Goal: Task Accomplishment & Management: Manage account settings

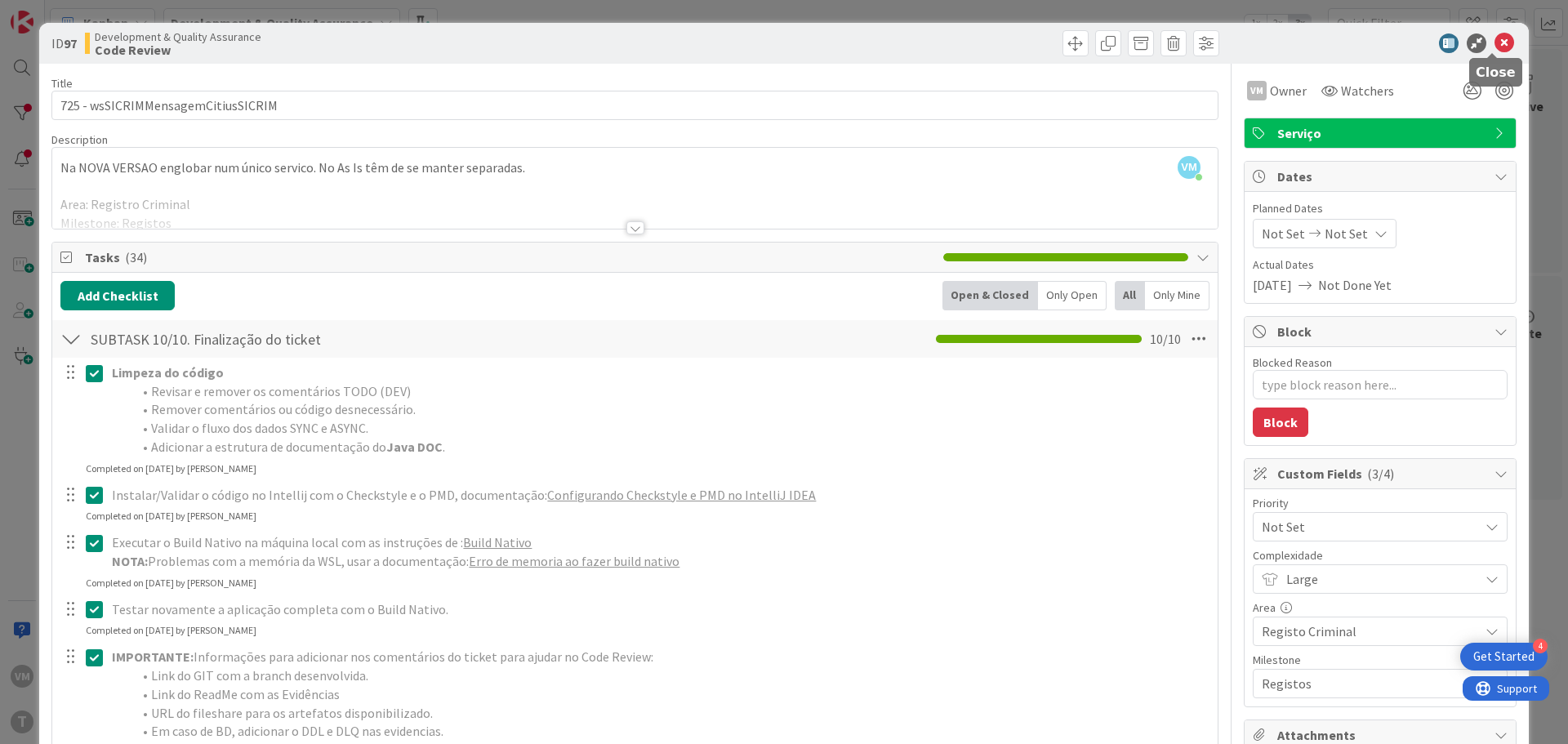
click at [1497, 39] on icon at bounding box center [1504, 43] width 20 height 20
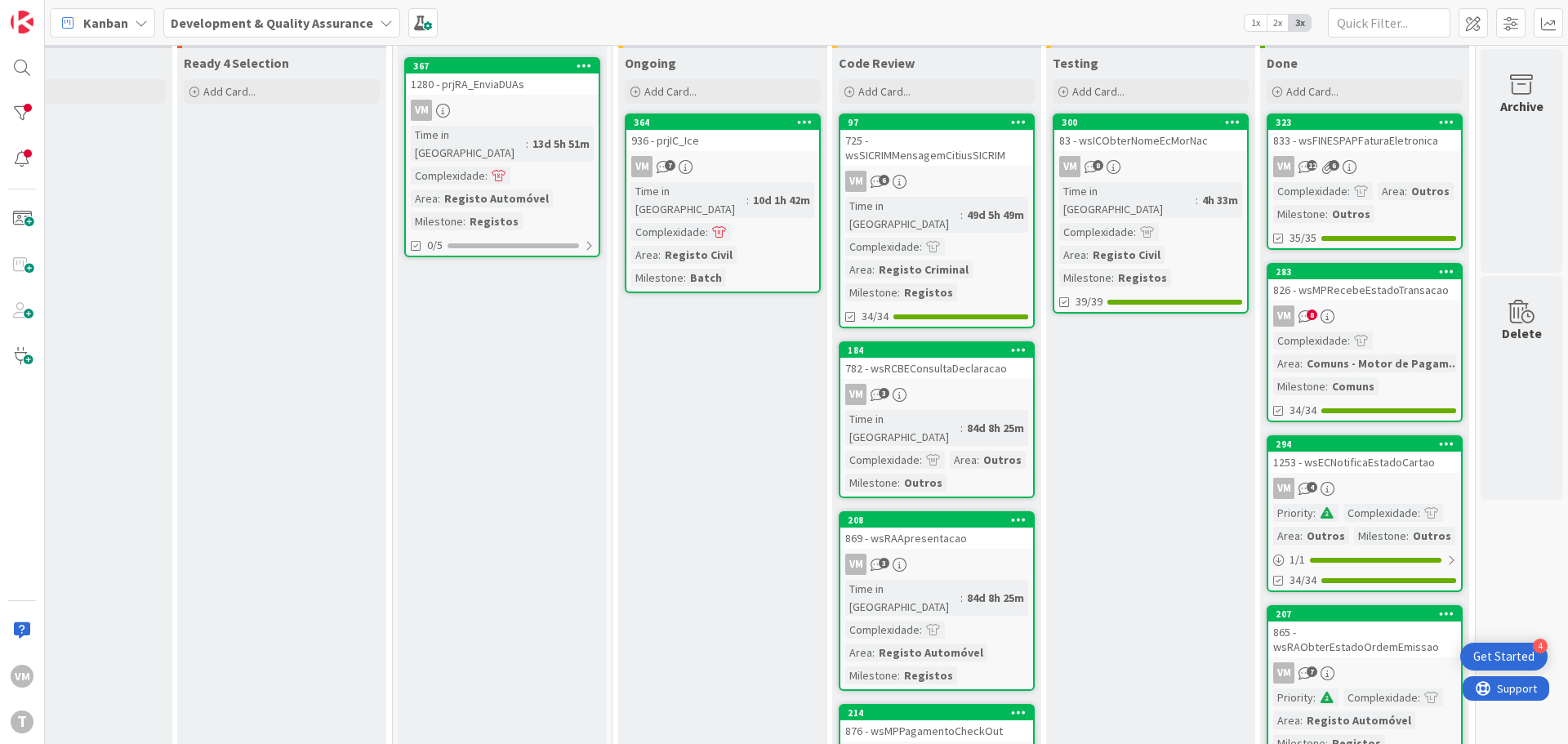
click at [727, 143] on div "936 - prjIC_Ice" at bounding box center [722, 140] width 193 height 21
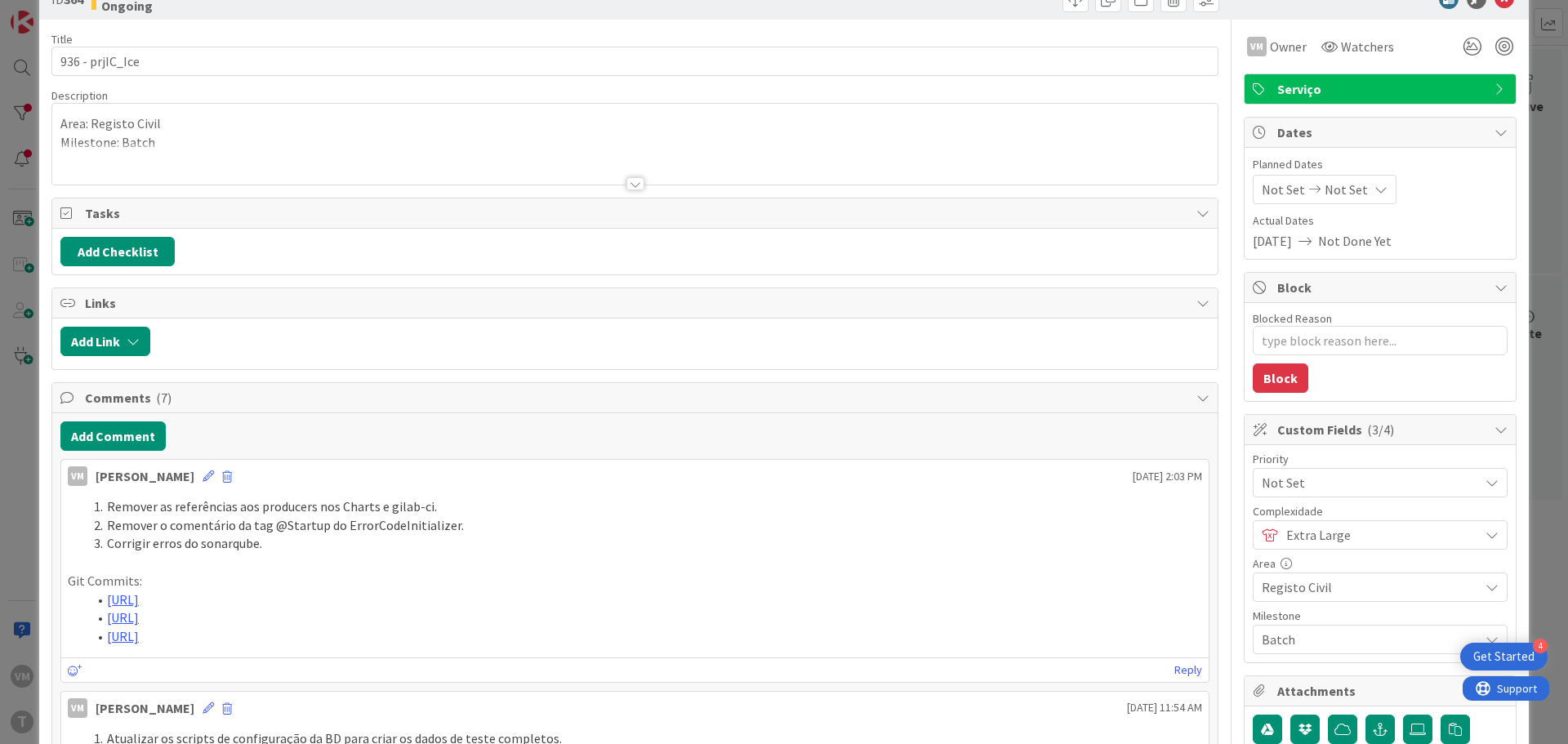
scroll to position [82, 0]
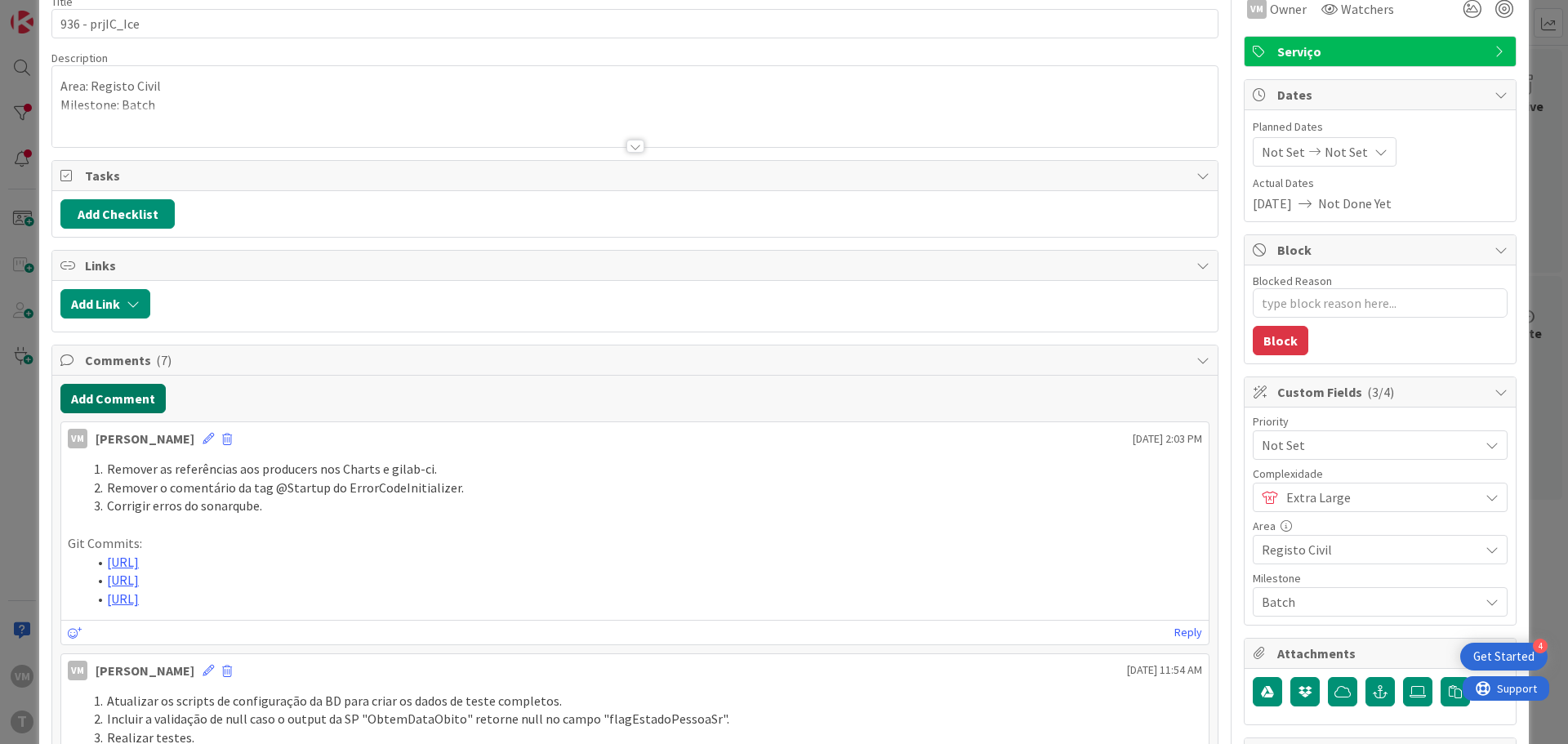
click at [122, 403] on button "Add Comment" at bounding box center [113, 399] width 105 height 30
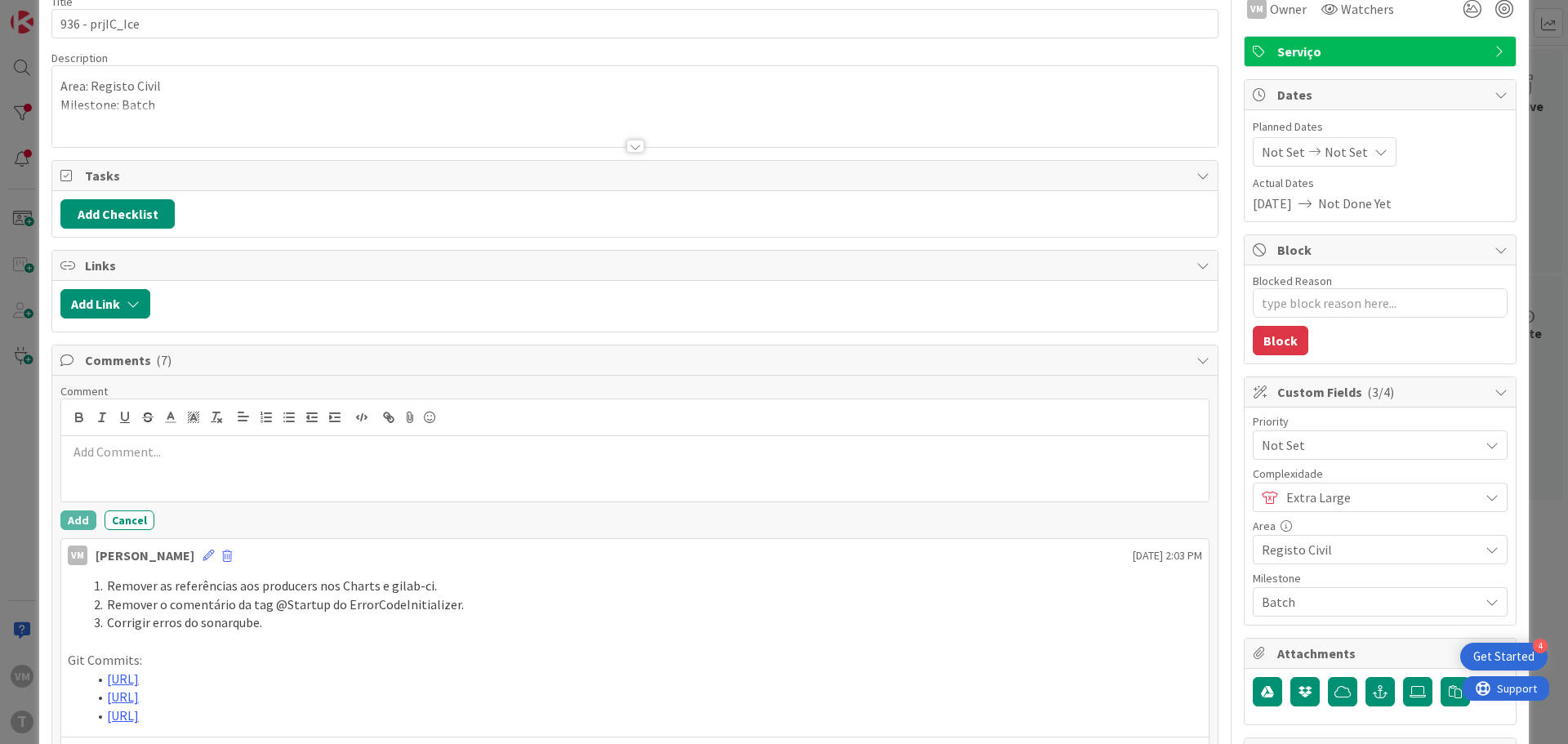
type textarea "x"
click at [270, 422] on line "button" at bounding box center [268, 422] width 7 height 0
click at [262, 424] on icon "button" at bounding box center [267, 418] width 15 height 15
click at [111, 455] on li "configurar o retry das BDs e das chamadas aos serviços externos." at bounding box center [645, 452] width 1114 height 19
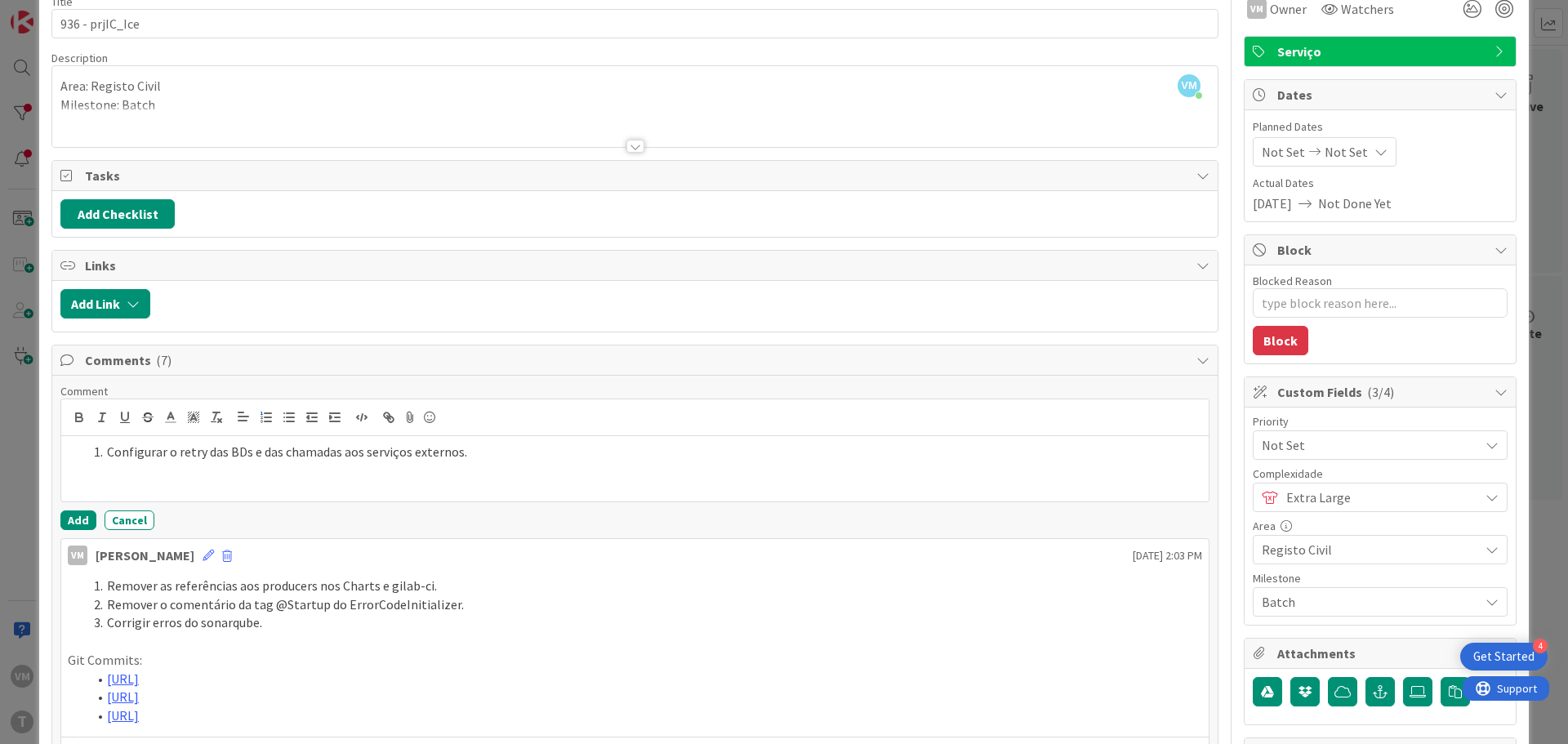
click at [517, 456] on li "Configurar o retry das BDs e das chamadas aos serviços externos." at bounding box center [645, 452] width 1114 height 19
click at [109, 473] on li "obter evidencias com build nativo e atualizar ReadMe." at bounding box center [645, 471] width 1114 height 19
click at [169, 474] on li "Obter evidencias com build nativo e atualizar ReadMe." at bounding box center [645, 471] width 1114 height 19
click at [0, 0] on lt-span "evid ê ncias" at bounding box center [0, 0] width 0 height 0
click at [417, 474] on li "Obter evidências com build nativo e atualizar ReadMe." at bounding box center [645, 471] width 1114 height 19
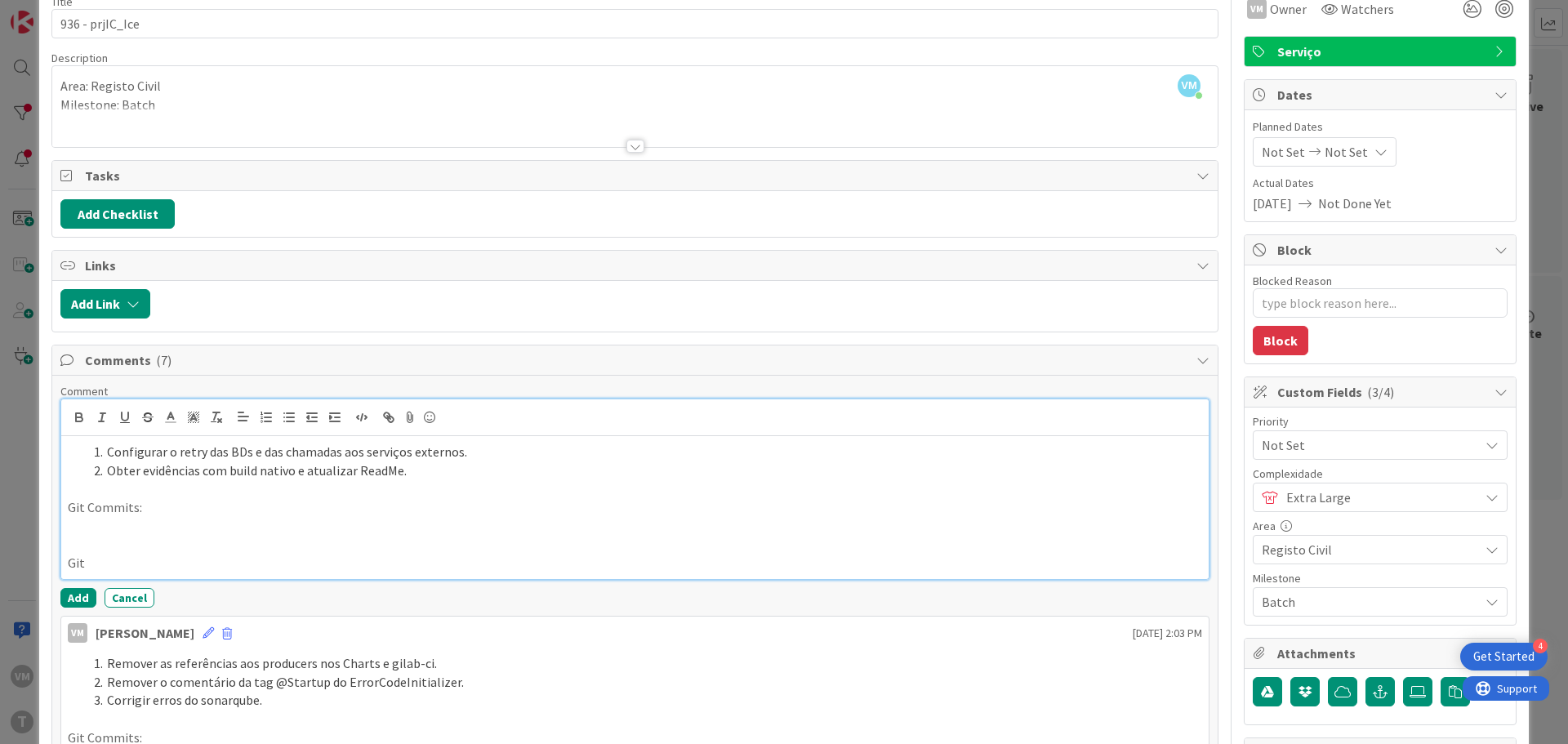
click at [141, 525] on p at bounding box center [635, 526] width 1134 height 19
click at [282, 419] on icon "button" at bounding box center [289, 418] width 15 height 15
click at [148, 539] on p at bounding box center [635, 545] width 1134 height 19
click at [820, 523] on li "https://gitlab.apps.ktools.justica.local/naspp/esb/apps/reg/wsicice/-/commit/7f…" at bounding box center [645, 526] width 1114 height 19
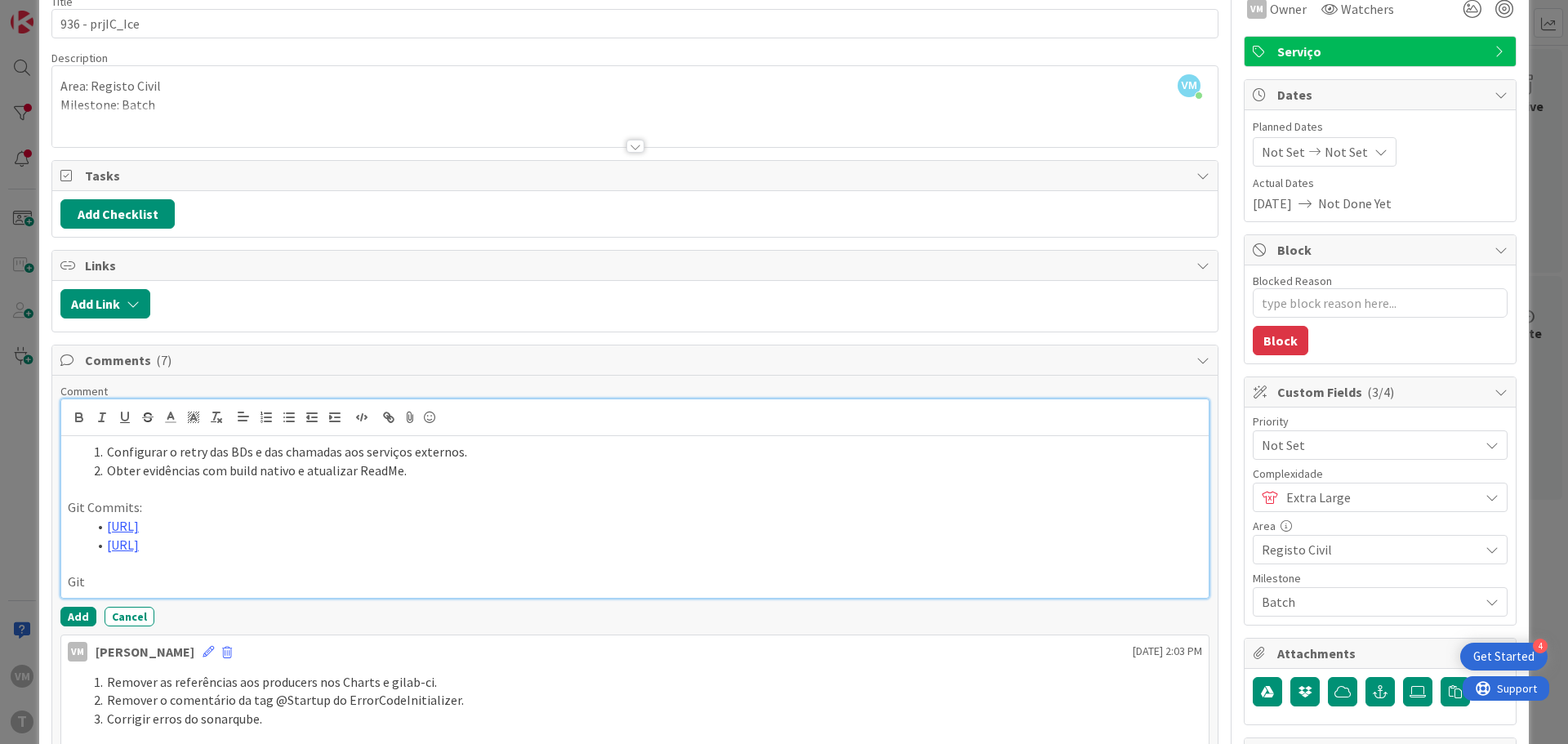
click at [151, 583] on p "Git" at bounding box center [635, 582] width 1134 height 19
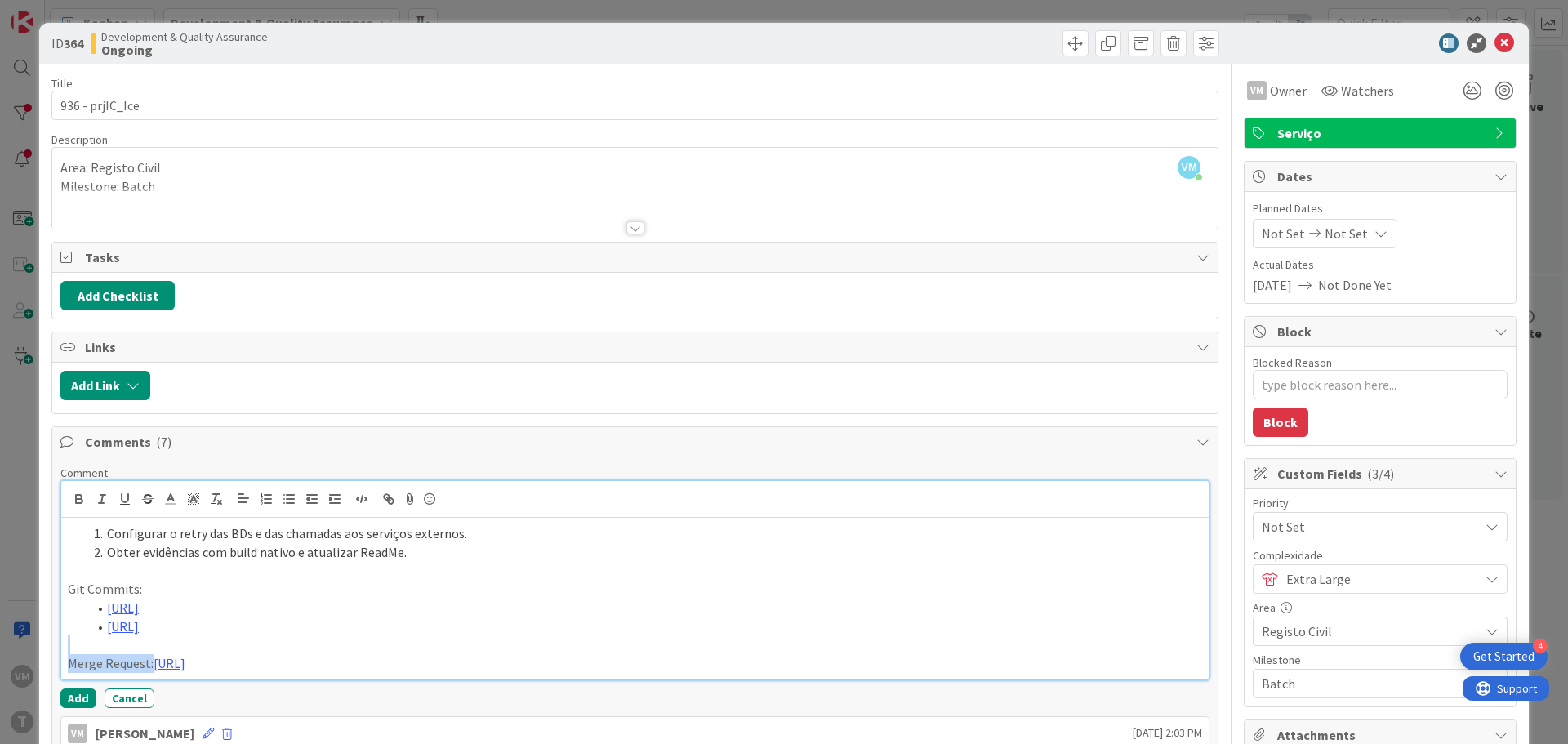
drag, startPoint x: 150, startPoint y: 669, endPoint x: 145, endPoint y: 640, distance: 29.4
click at [145, 640] on div "Configurar o retry das BDs e das chamadas aos serviços externos. Obter evidênci…" at bounding box center [635, 598] width 1147 height 162
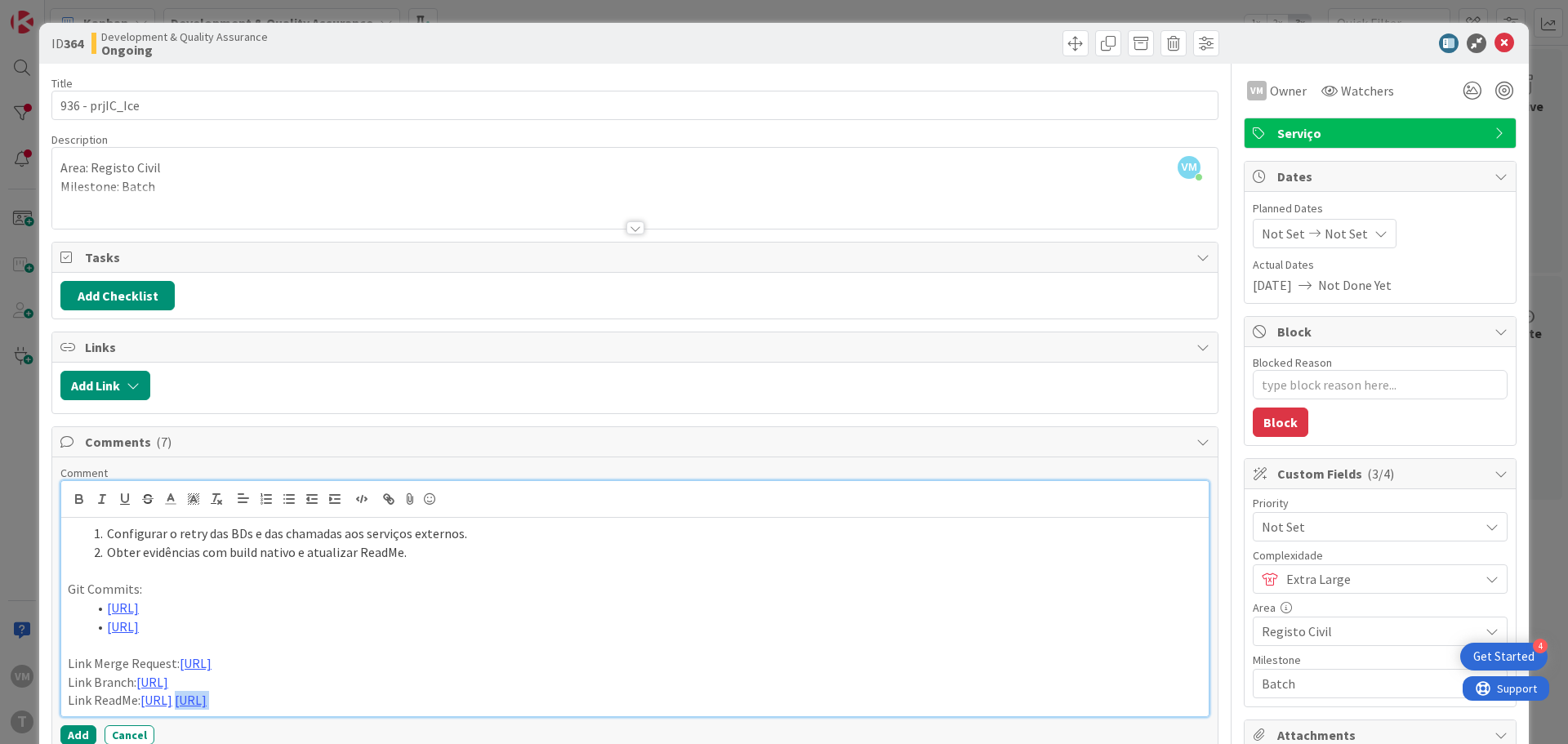
drag, startPoint x: 562, startPoint y: 720, endPoint x: 1044, endPoint y: 701, distance: 482.4
click at [1044, 701] on p "Link ReadMe: https://gitlab.apps.ktools.justica.local/naspp/esb/apps/reg/wssicr…" at bounding box center [635, 700] width 1134 height 19
drag, startPoint x: 809, startPoint y: 660, endPoint x: 181, endPoint y: 669, distance: 628.1
click at [181, 669] on p "Link Merge Request: https://gitlab.apps.ktools.justica.local/naspp/esb/apps/reg…" at bounding box center [635, 664] width 1134 height 19
drag, startPoint x: 911, startPoint y: 678, endPoint x: 135, endPoint y: 684, distance: 776.0
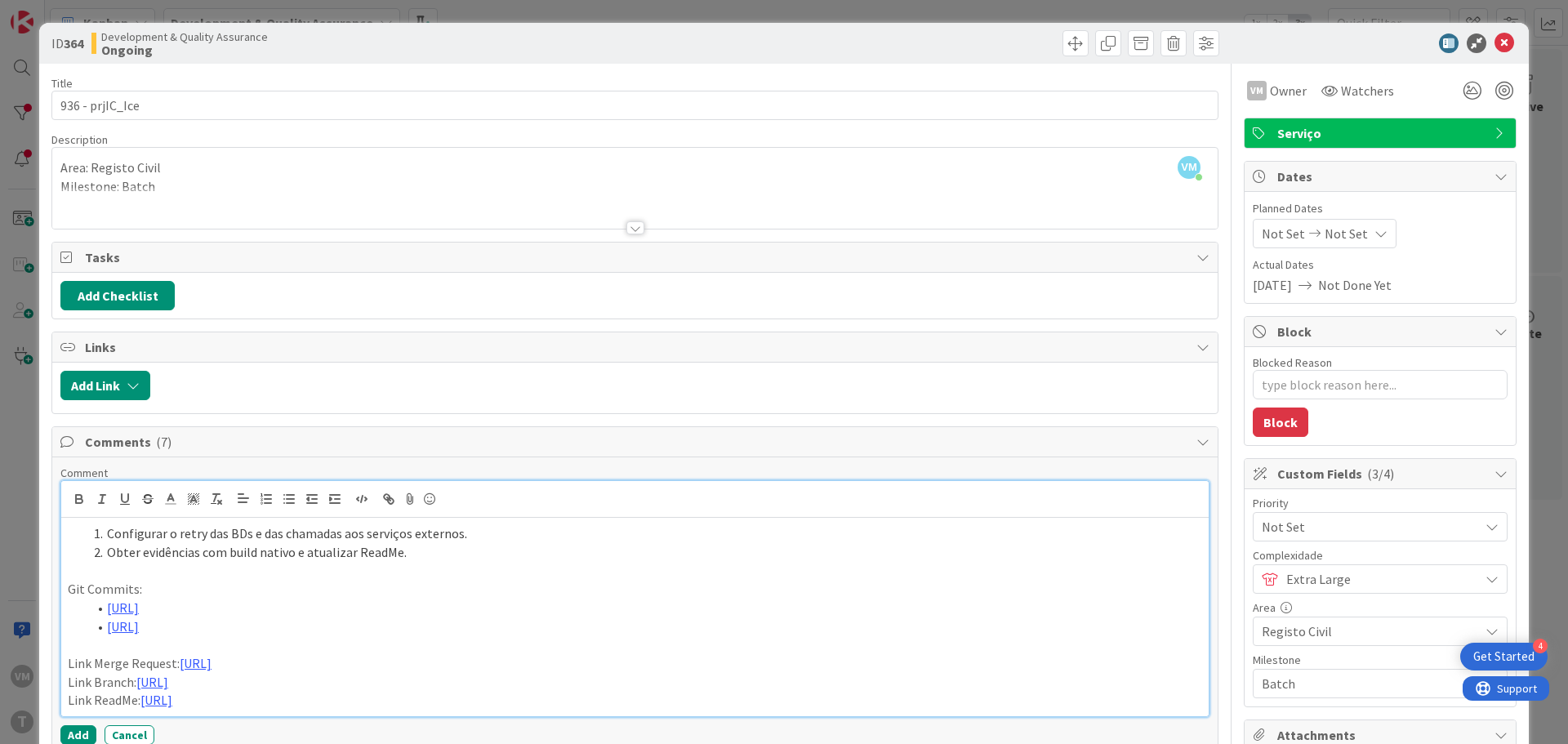
click at [135, 684] on p "Link Branch: [URL]" at bounding box center [635, 682] width 1134 height 19
click at [134, 682] on p "Link Branch: https://gitlab.apps.ktools.justica.local/naspp/esb/apps/reg/wsicic…" at bounding box center [635, 682] width 1134 height 19
drag, startPoint x: 141, startPoint y: 702, endPoint x: 1004, endPoint y: 710, distance: 863.0
click at [1004, 710] on p "Link ReadMe: https://gitlab.apps.ktools.justica.local/naspp/esb/apps/reg/wssicr…" at bounding box center [635, 700] width 1134 height 19
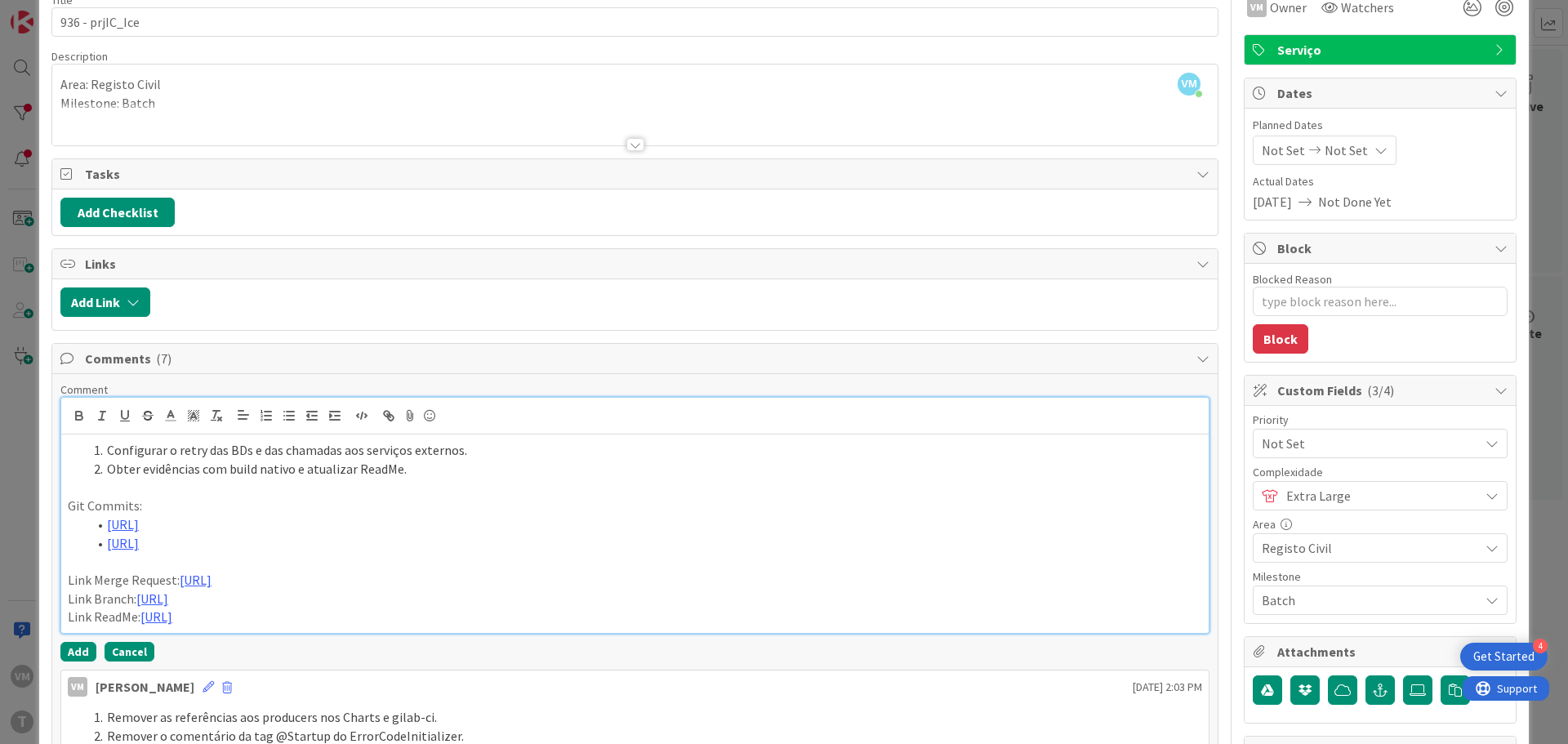
scroll to position [163, 0]
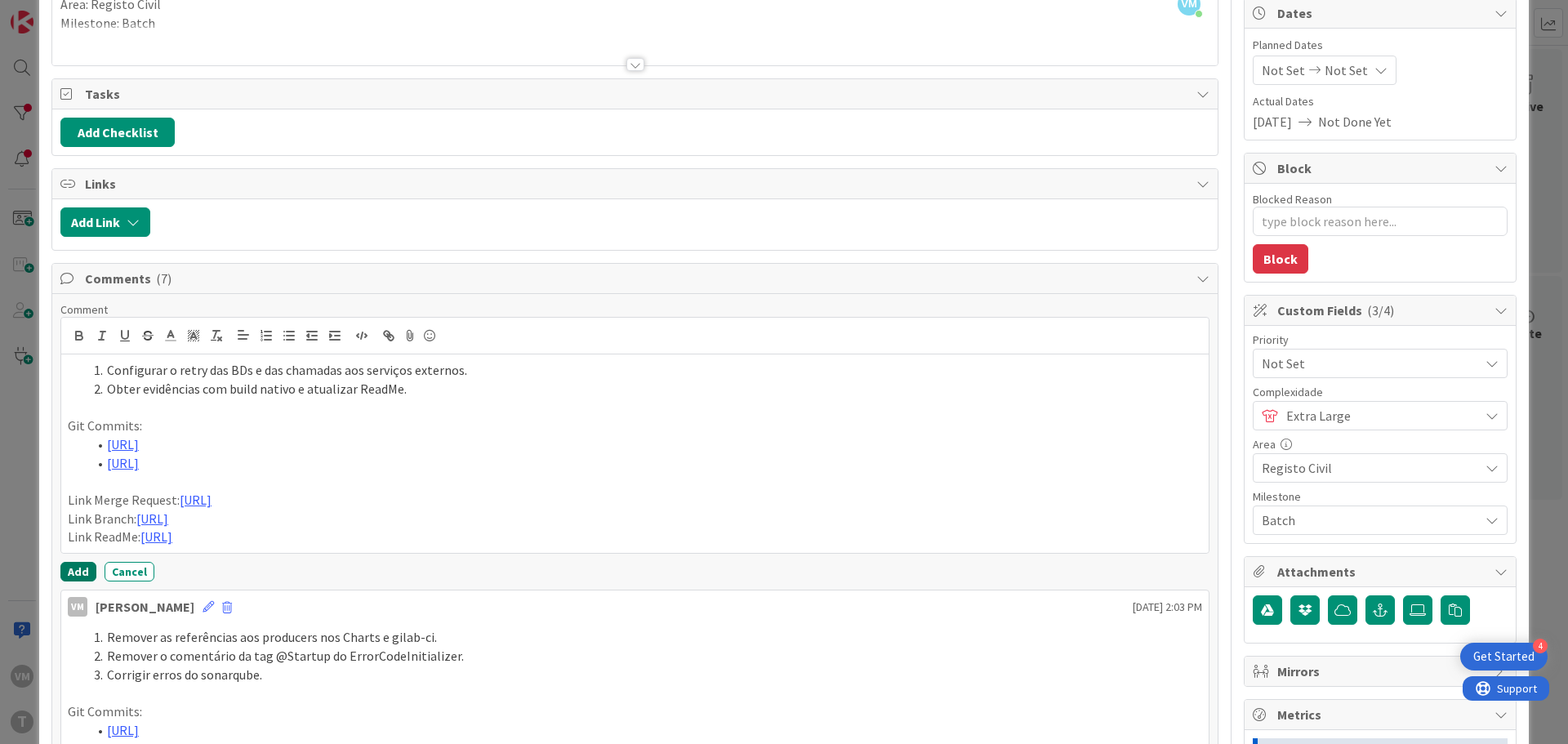
click at [84, 568] on button "Add" at bounding box center [79, 572] width 36 height 20
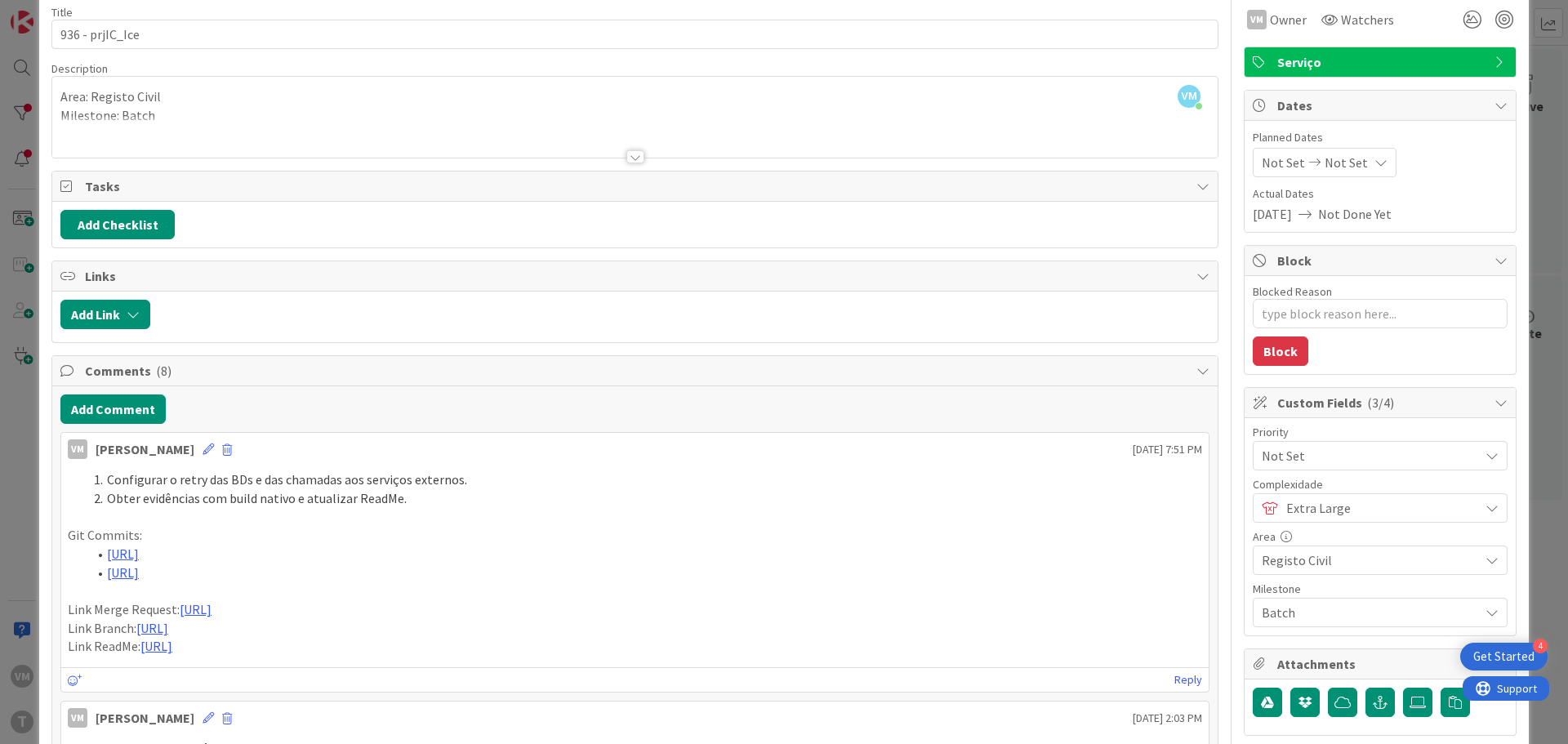
scroll to position [0, 0]
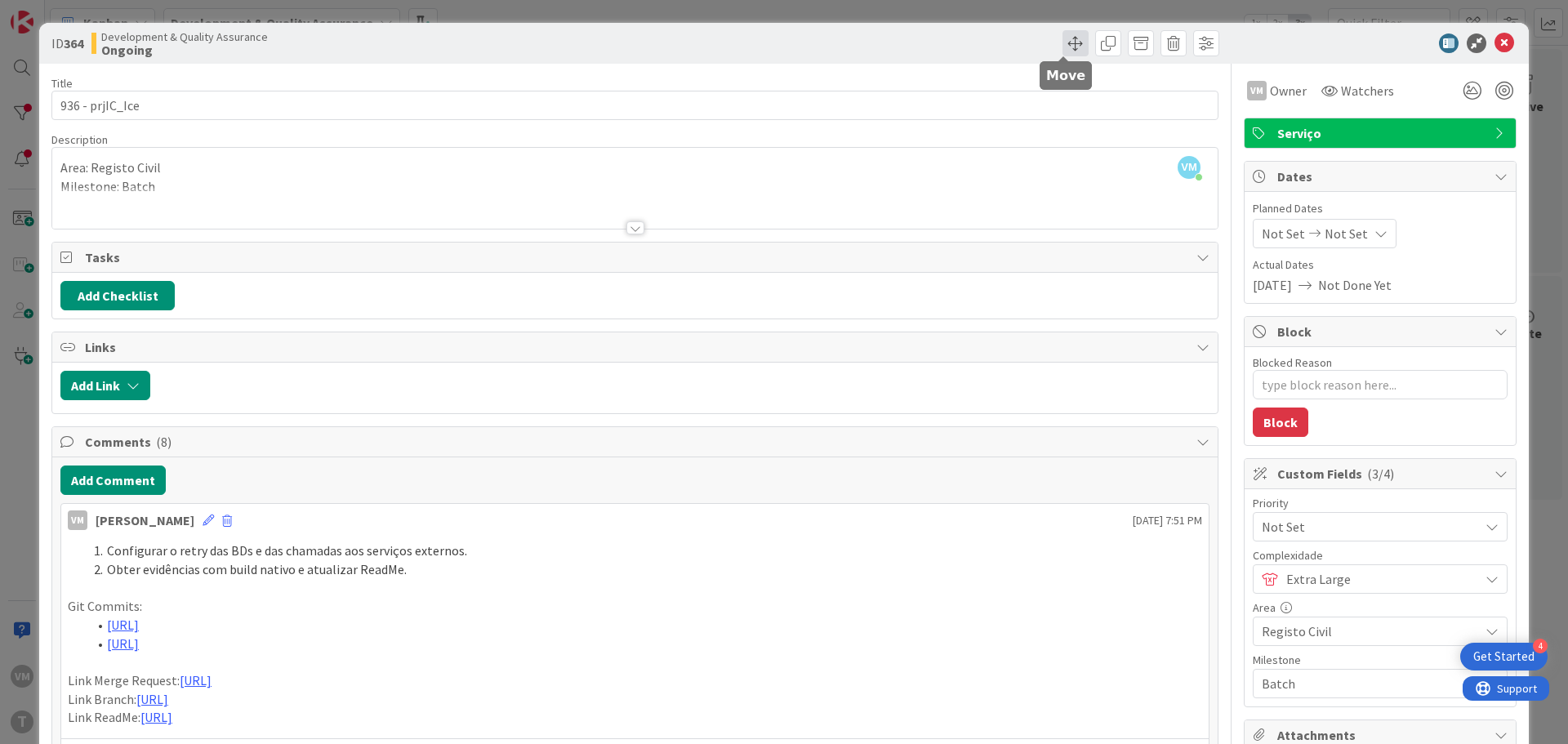
click at [1070, 43] on span at bounding box center [1076, 43] width 26 height 26
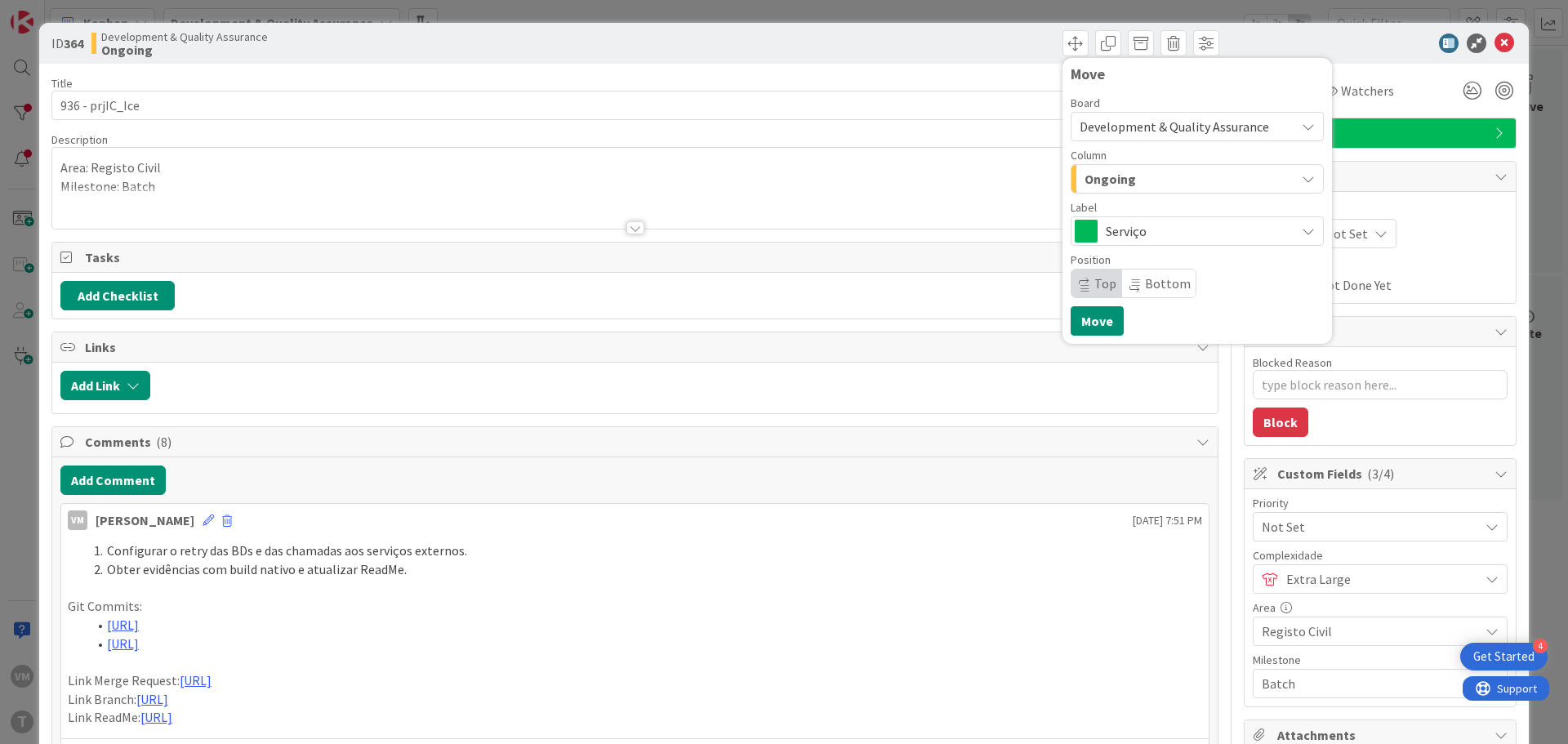
click at [1163, 180] on div "Ongoing" at bounding box center [1188, 179] width 215 height 26
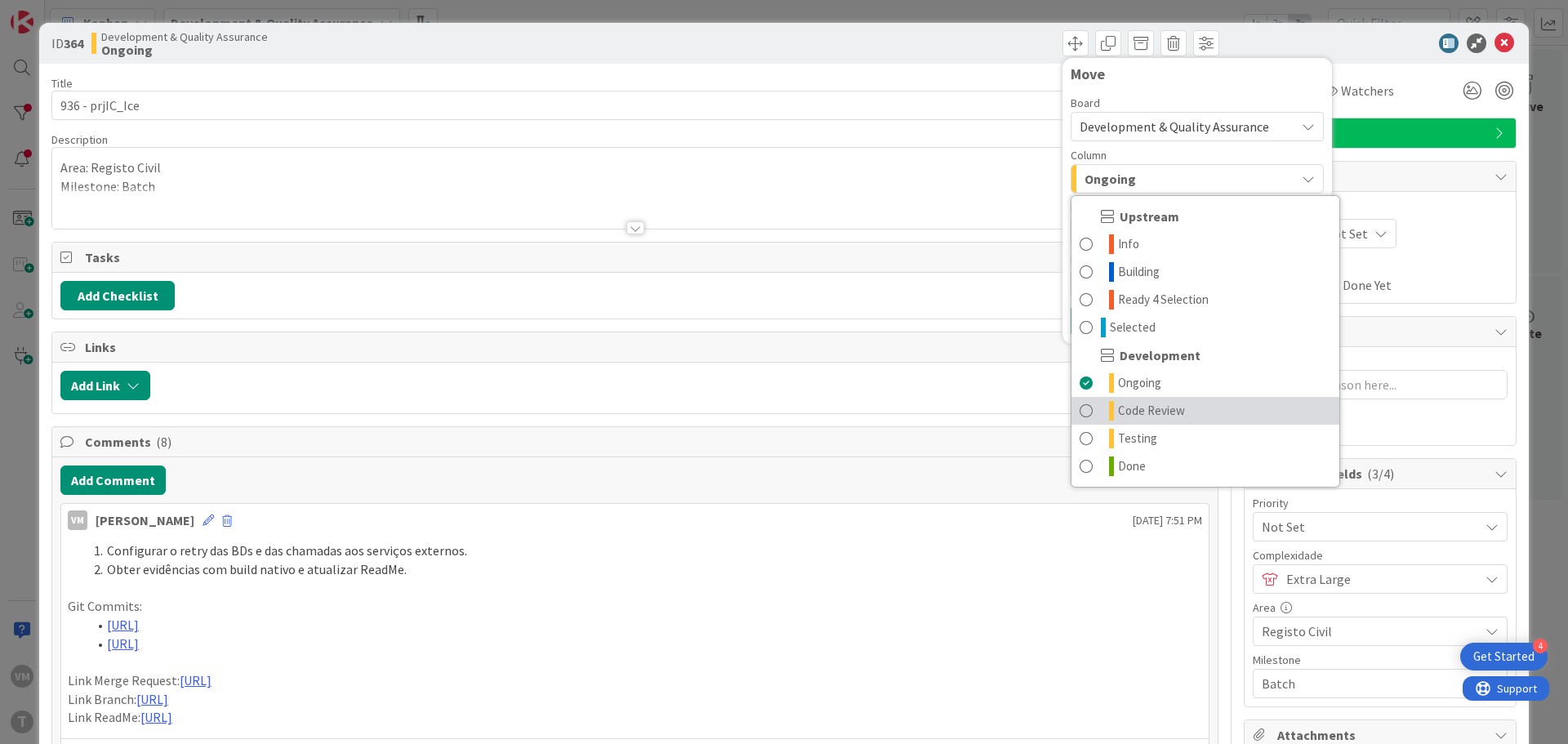
click at [1155, 400] on link "Code Review" at bounding box center [1206, 411] width 268 height 28
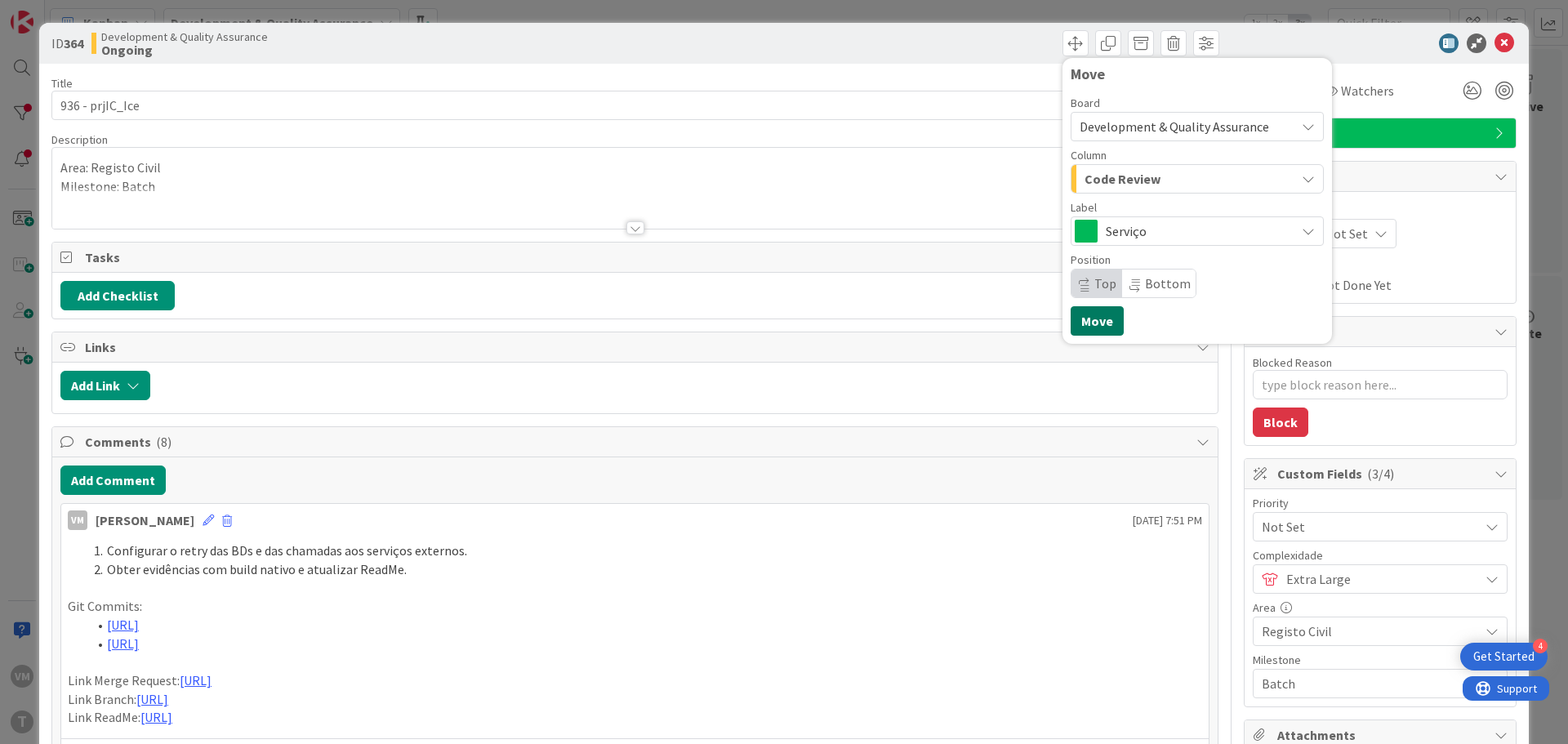
click at [1097, 323] on button "Move" at bounding box center [1097, 321] width 53 height 30
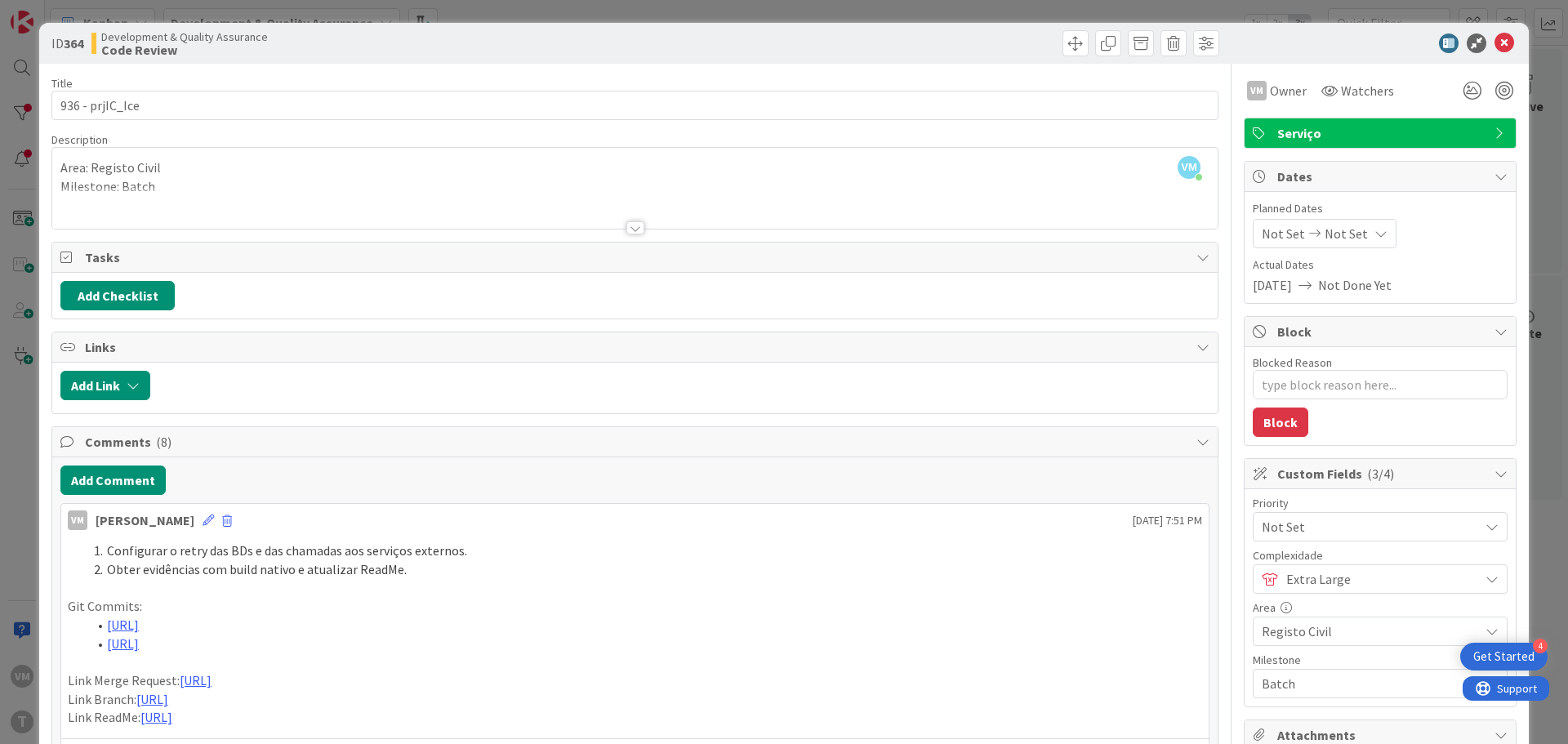
type textarea "x"
click at [1494, 41] on icon at bounding box center [1504, 43] width 20 height 20
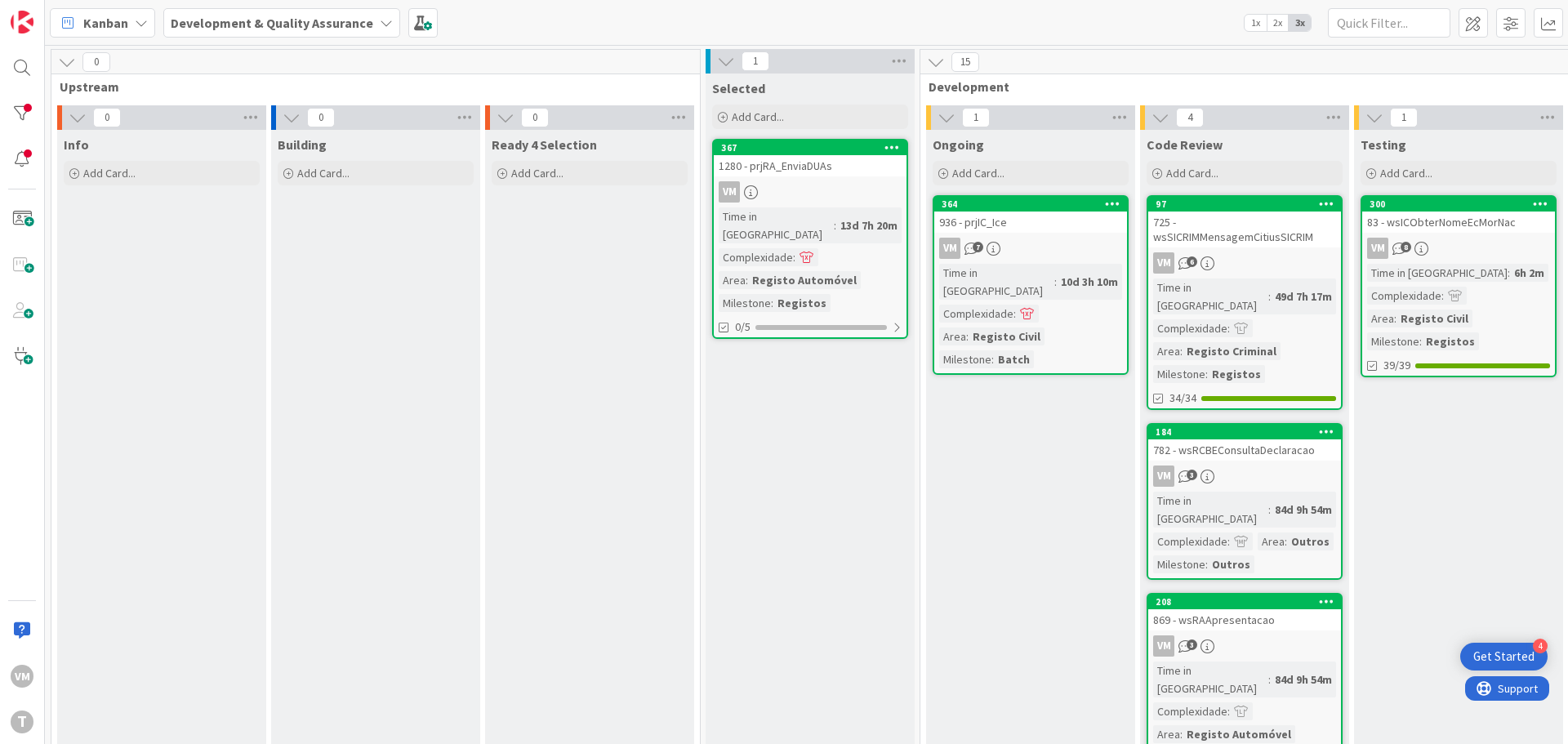
click at [1245, 238] on div "725 - wsSICRIMMensagemCitiusSICRIM" at bounding box center [1244, 230] width 193 height 36
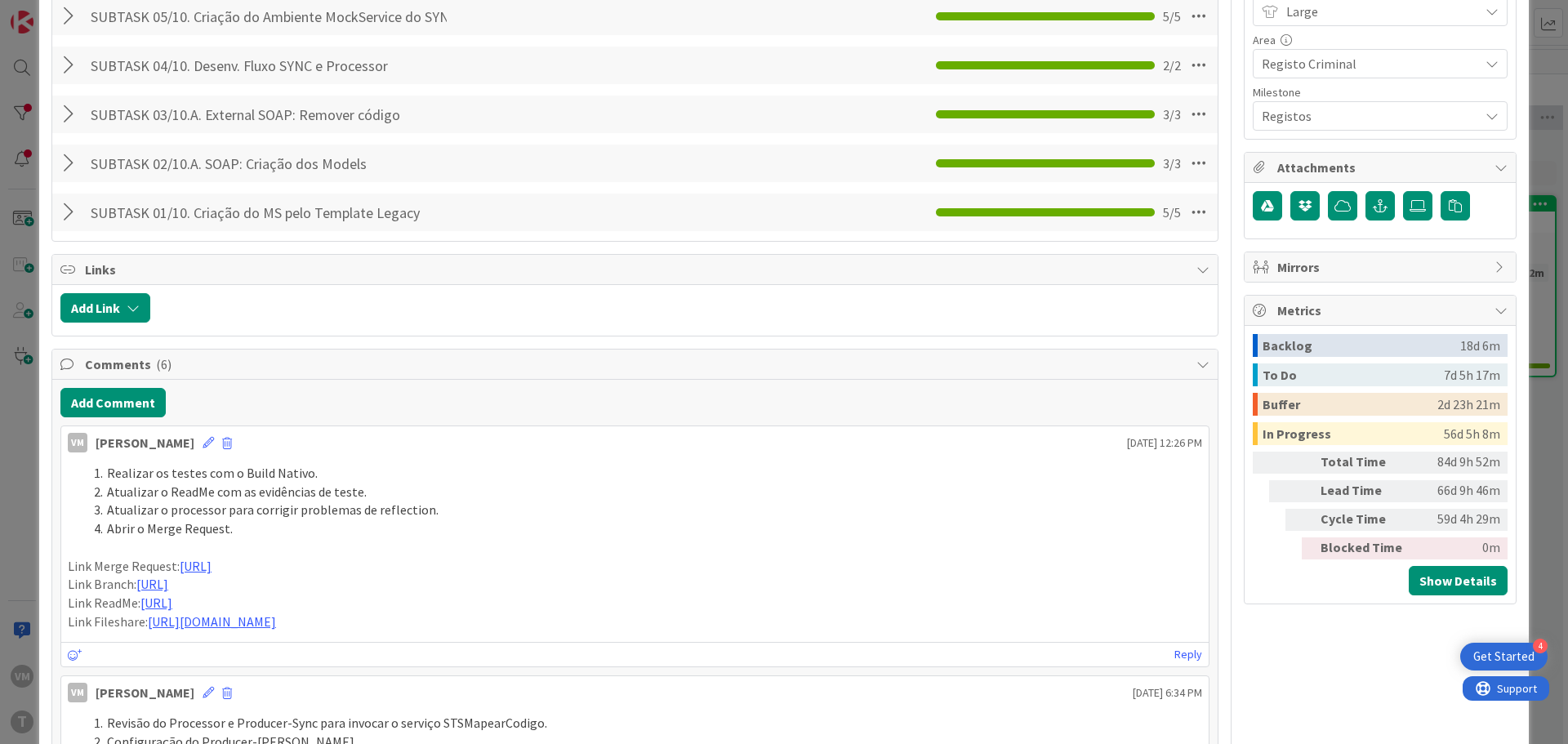
scroll to position [817, 0]
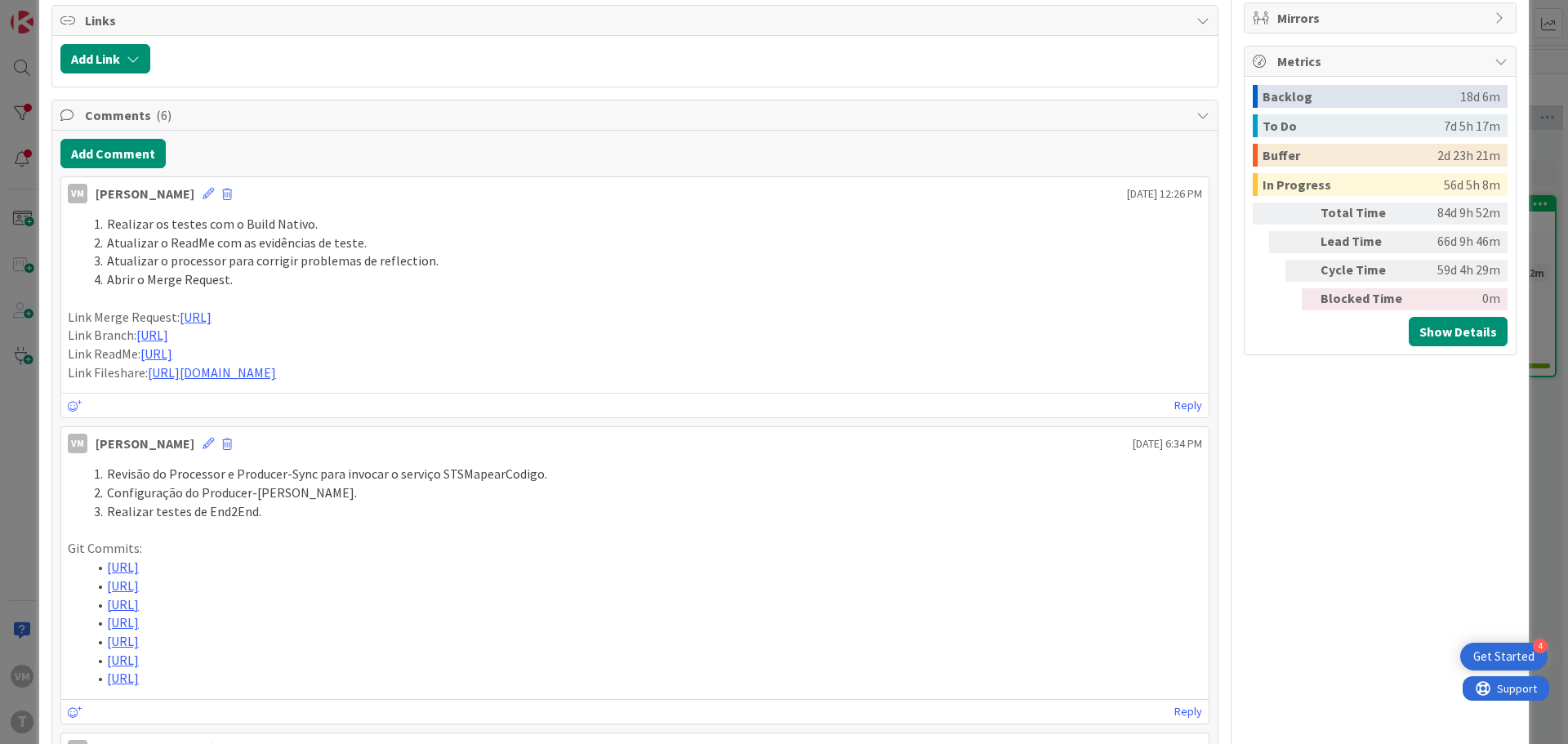
drag, startPoint x: 905, startPoint y: 336, endPoint x: 905, endPoint y: 321, distance: 15.0
click at [905, 321] on div "Realizar os testes com o Build Nativo. Atualizar o ReadMe com as evidências de …" at bounding box center [635, 298] width 1134 height 167
drag, startPoint x: 982, startPoint y: 351, endPoint x: 974, endPoint y: 302, distance: 49.6
click at [974, 302] on div "Realizar os testes com o Build Nativo. Atualizar o ReadMe com as evidências de …" at bounding box center [635, 298] width 1134 height 167
copy div "Link Merge Request: [URL] Link Branch: [URL] Link ReadMe: [URL]"
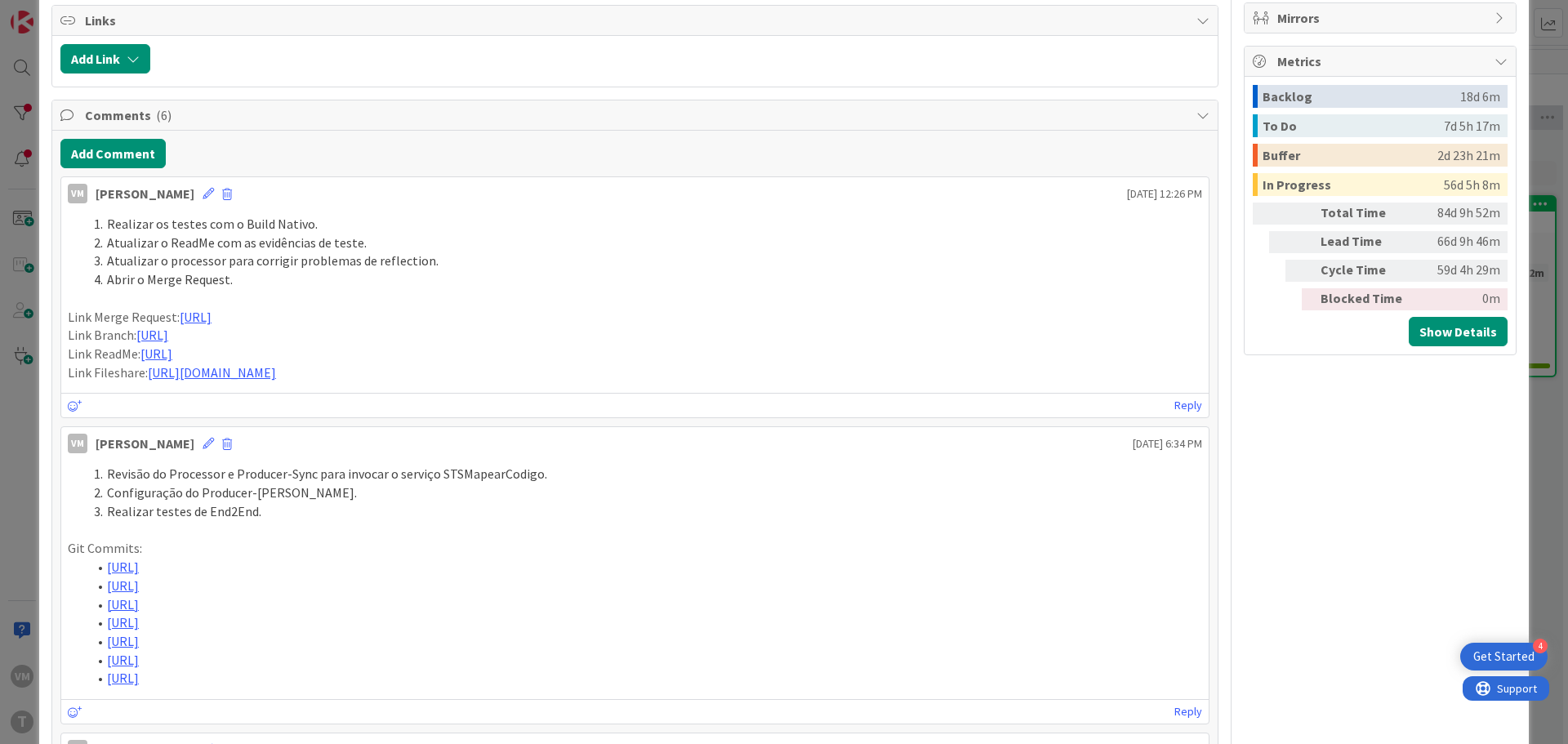
type textarea "x"
